Goal: Check status

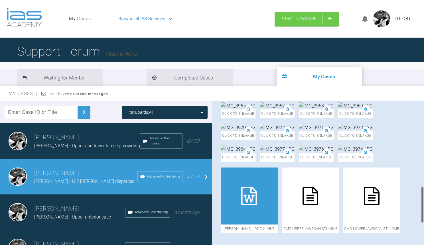
scroll to position [336, 0]
click at [89, 170] on h3 "[PERSON_NAME]" at bounding box center [85, 173] width 103 height 10
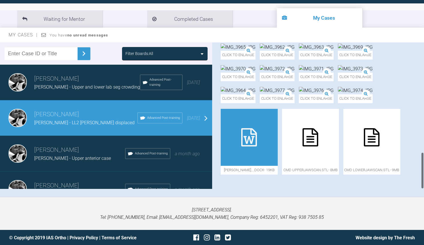
scroll to position [434, 0]
click at [251, 137] on icon at bounding box center [249, 137] width 16 height 18
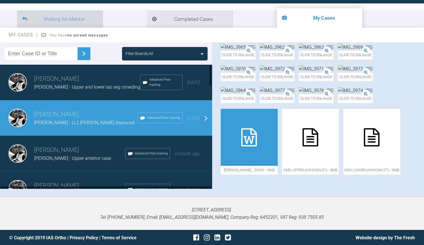
click at [70, 25] on li "Waiting for Mentor" at bounding box center [60, 18] width 86 height 17
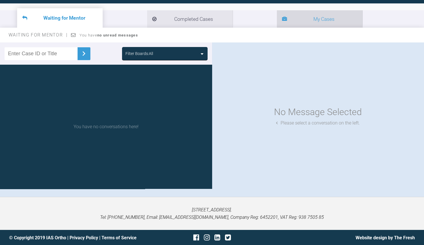
click at [277, 21] on li "My Cases" at bounding box center [320, 18] width 86 height 17
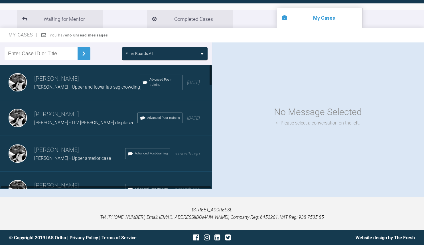
scroll to position [59, 0]
click at [103, 134] on div "[PERSON_NAME] [PERSON_NAME] - LL2 [PERSON_NAME] displaced Advanced Post-trainin…" at bounding box center [106, 118] width 212 height 36
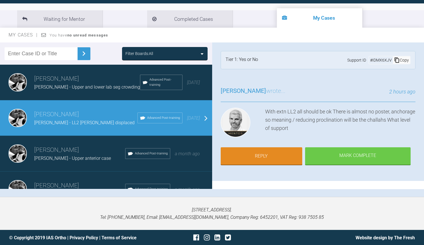
click at [107, 143] on div "[PERSON_NAME] [PERSON_NAME] - Upper anterior case Advanced Post-training a mont…" at bounding box center [106, 154] width 212 height 36
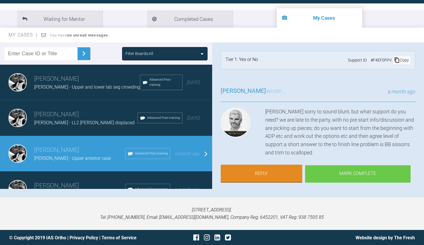
click at [365, 165] on div "Mark Complete" at bounding box center [357, 174] width 105 height 18
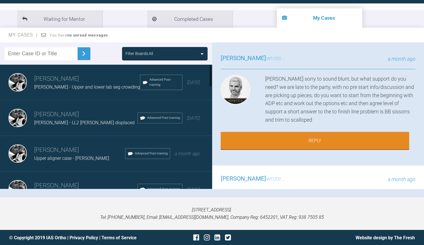
scroll to position [0, 0]
click at [84, 131] on div "[PERSON_NAME] [PERSON_NAME] - LL2 [PERSON_NAME] displaced Advanced Post-trainin…" at bounding box center [106, 118] width 212 height 36
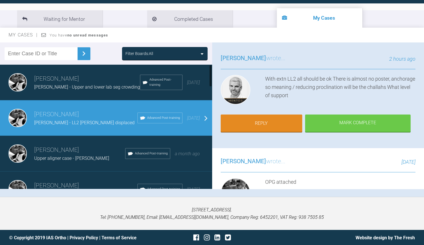
click at [92, 156] on div "Upper aligner case - [PERSON_NAME]" at bounding box center [79, 158] width 91 height 7
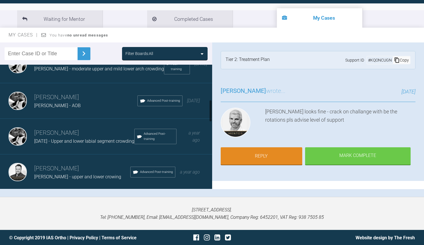
scroll to position [198, 0]
click at [105, 95] on h3 "[PERSON_NAME]" at bounding box center [85, 98] width 103 height 10
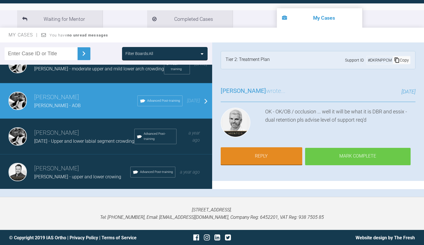
click at [349, 148] on div "Mark Complete" at bounding box center [357, 157] width 105 height 18
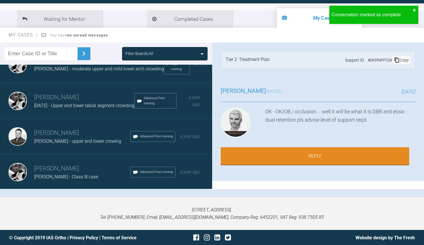
click at [87, 131] on h3 "[PERSON_NAME]" at bounding box center [82, 133] width 96 height 10
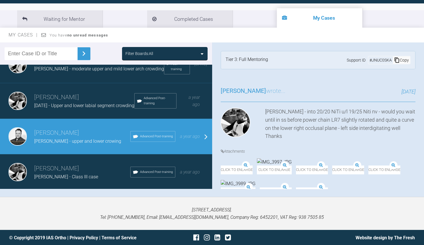
click at [78, 103] on span "[DATE] - Upper and lower labial segment crowding" at bounding box center [84, 105] width 100 height 5
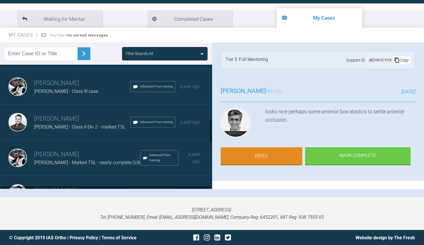
scroll to position [289, 0]
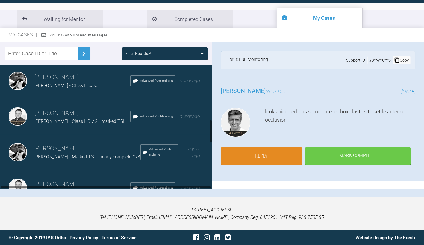
click at [105, 110] on h3 "[PERSON_NAME]" at bounding box center [82, 113] width 96 height 10
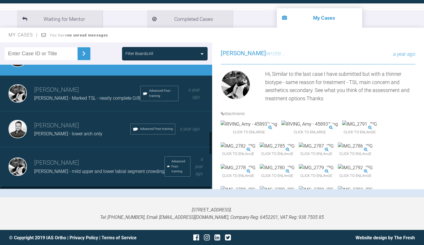
scroll to position [350, 0]
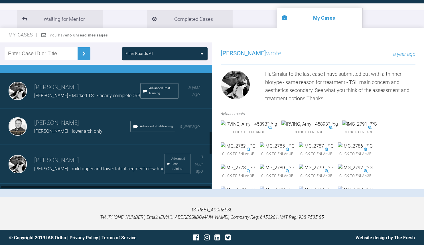
click at [86, 128] on div "[PERSON_NAME] - lower arch only" at bounding box center [82, 131] width 96 height 7
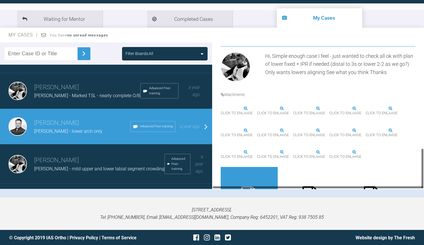
scroll to position [59, 0]
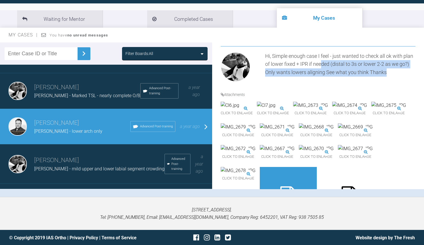
drag, startPoint x: 272, startPoint y: 127, endPoint x: 287, endPoint y: 140, distance: 19.4
click at [287, 84] on div "Hi, Simple enough case I feel - just wanted to check all ok with plan of lower …" at bounding box center [340, 68] width 151 height 32
